Goal: Task Accomplishment & Management: Manage account settings

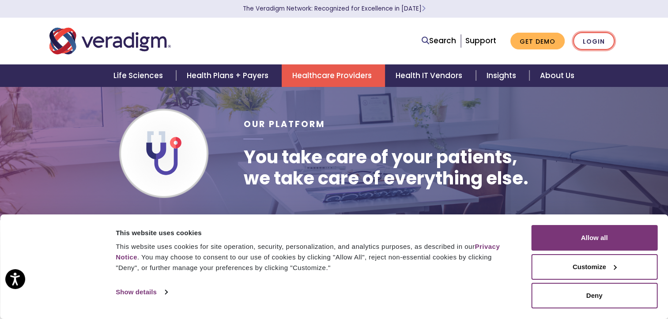
click at [600, 43] on link "Login" at bounding box center [594, 41] width 42 height 18
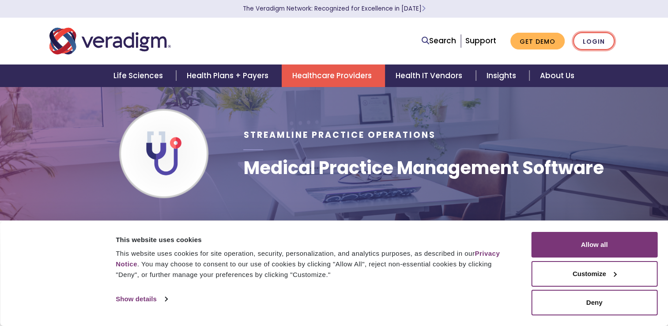
click at [595, 44] on link "Login" at bounding box center [594, 41] width 42 height 18
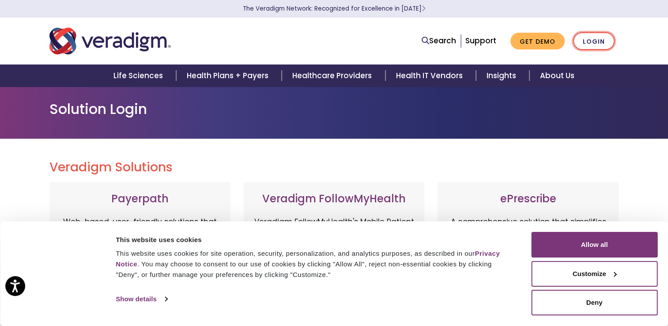
click at [594, 40] on link "Login" at bounding box center [594, 41] width 42 height 18
click at [601, 43] on link "Login" at bounding box center [594, 41] width 42 height 18
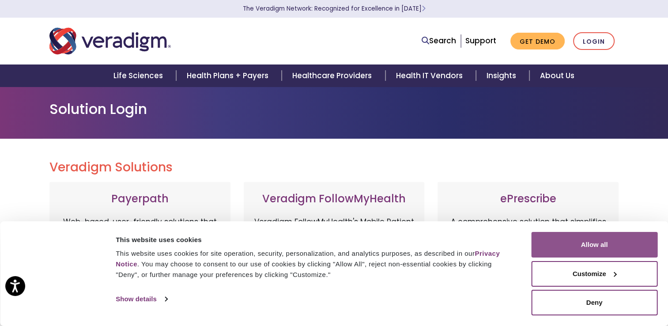
click at [620, 257] on button "Allow all" at bounding box center [594, 245] width 126 height 26
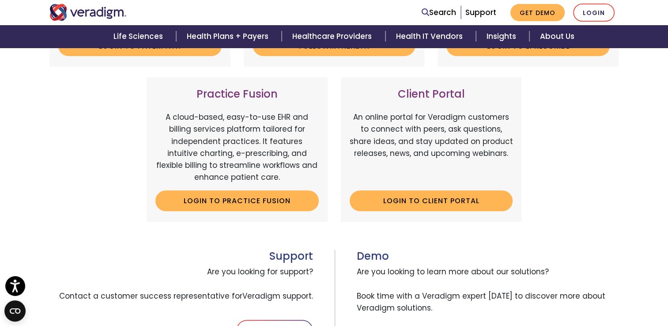
scroll to position [265, 0]
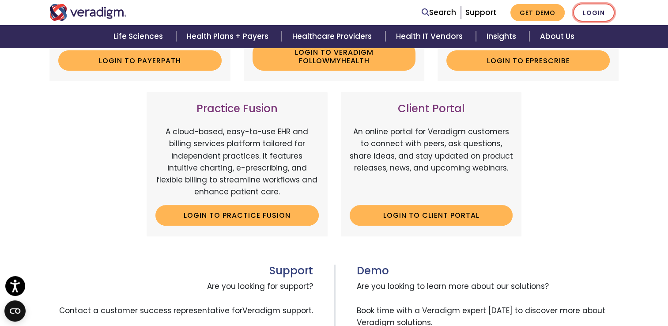
click at [599, 12] on link "Login" at bounding box center [594, 13] width 42 height 18
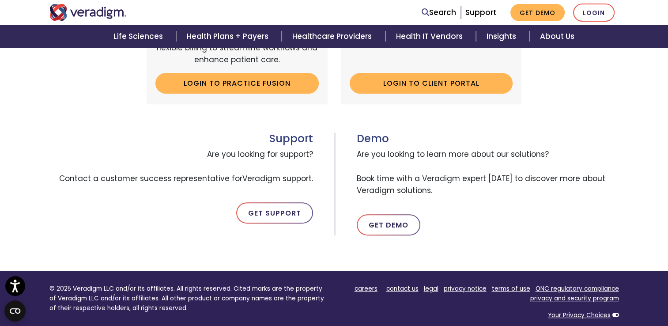
scroll to position [397, 0]
